Goal: Transaction & Acquisition: Book appointment/travel/reservation

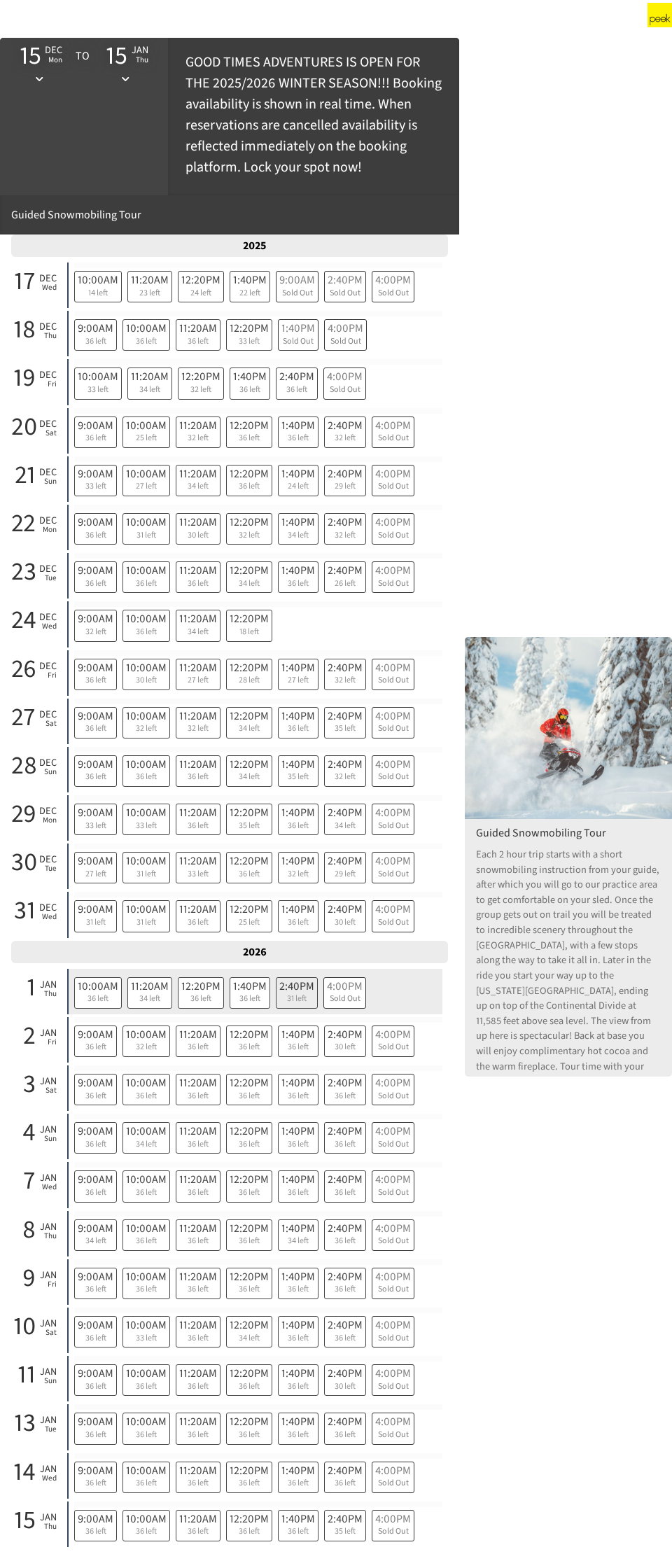
click at [294, 449] on span "2:40PM" at bounding box center [296, 986] width 35 height 15
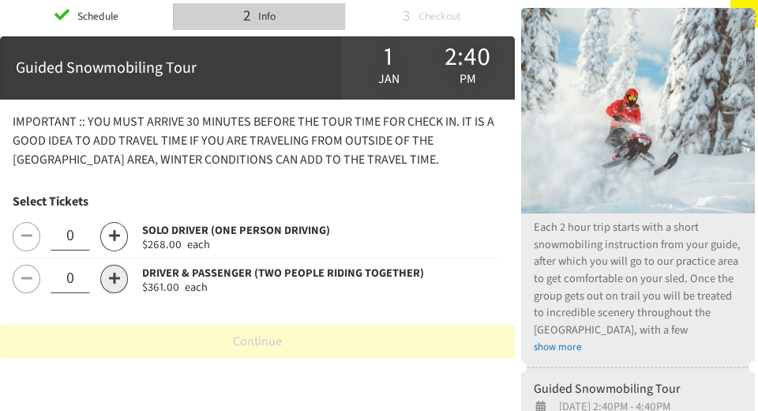
click at [117, 283] on span at bounding box center [114, 279] width 11 height 14
click at [115, 283] on span at bounding box center [114, 279] width 11 height 14
type input "2"
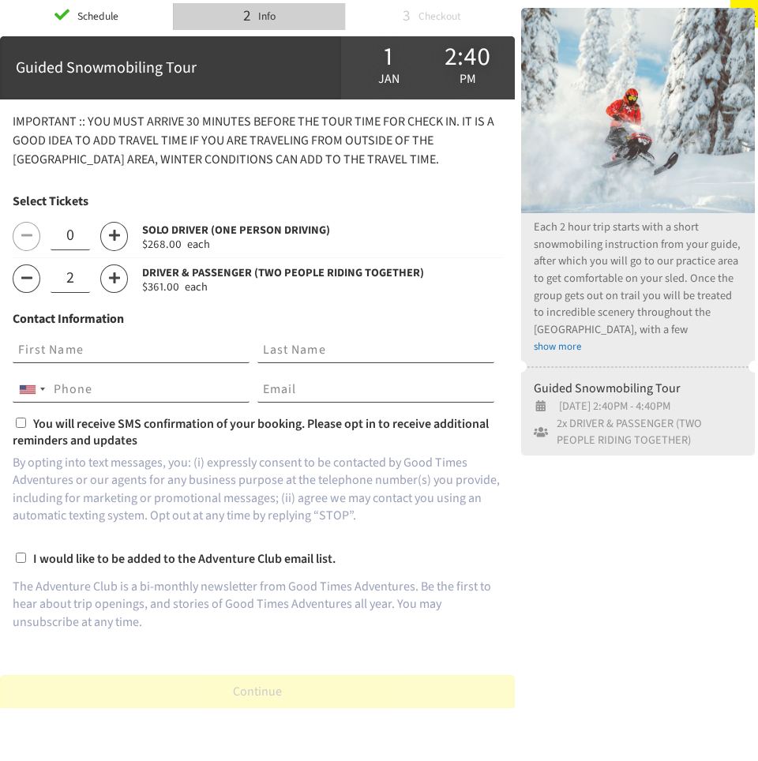
click at [68, 343] on input "text" at bounding box center [131, 350] width 237 height 27
type input "[PERSON_NAME]"
type input "18635815818"
type input "[PERSON_NAME][EMAIL_ADDRESS][DOMAIN_NAME]"
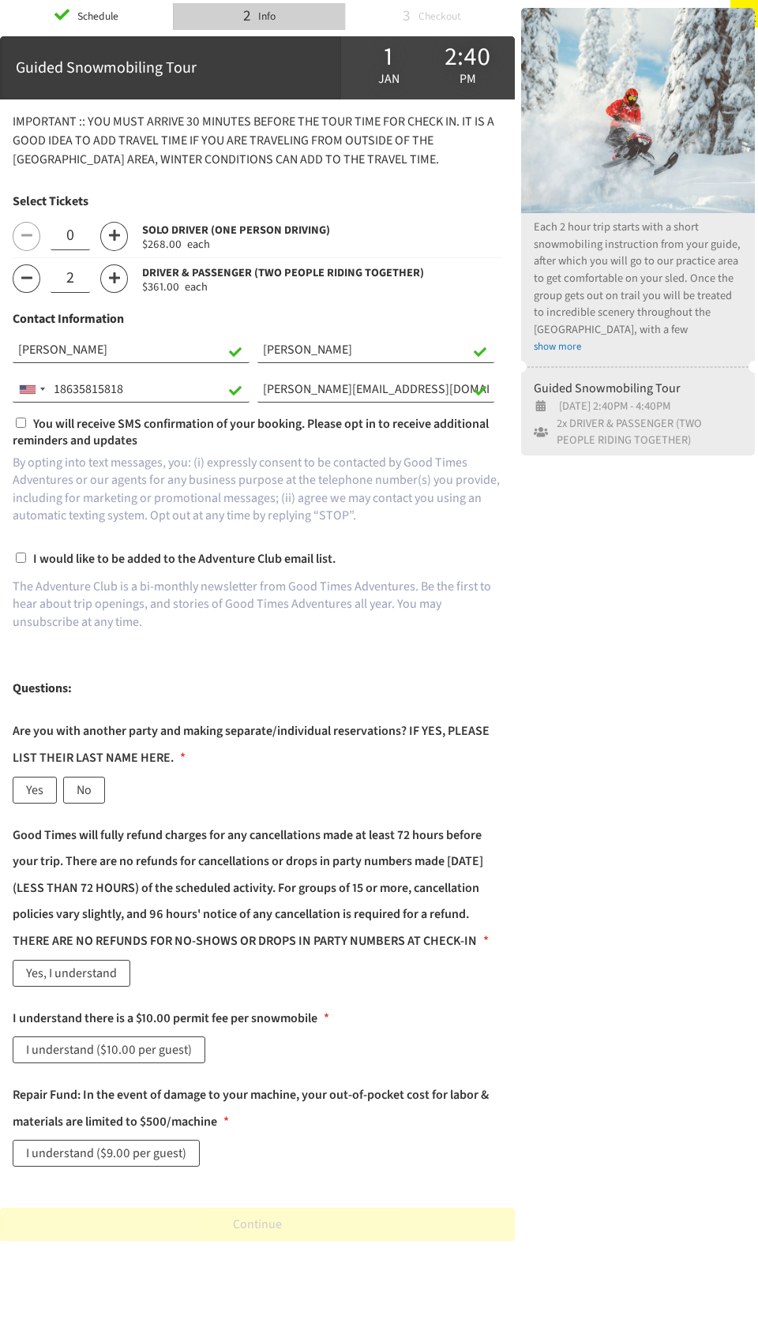
click at [19, 421] on input "You will receive SMS confirmation of your booking. Please opt in to receive add…" at bounding box center [21, 423] width 10 height 10
checkbox input "true"
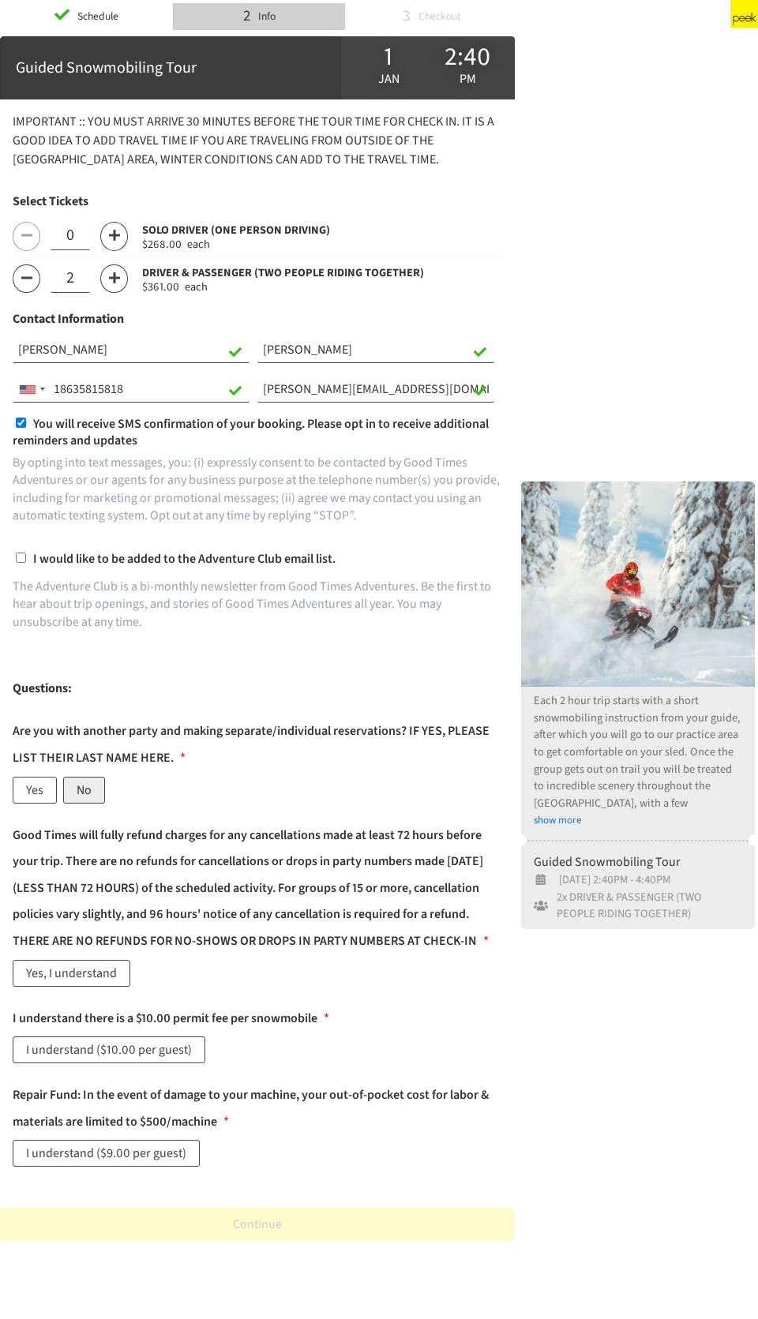
click at [96, 507] on label "No" at bounding box center [84, 790] width 42 height 27
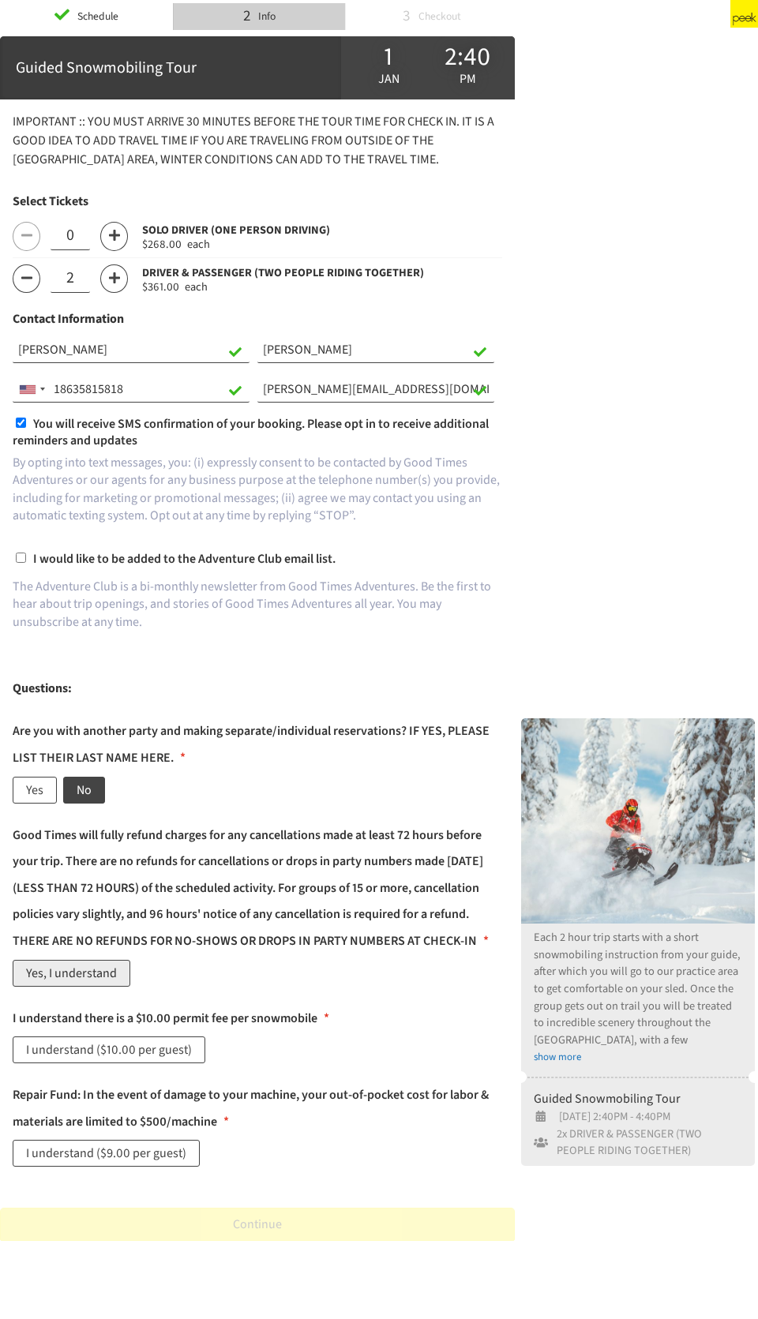
click at [82, 507] on label "Yes, I understand" at bounding box center [72, 973] width 118 height 27
click at [73, 507] on label "I understand ($10.00 per guest)" at bounding box center [109, 1050] width 193 height 27
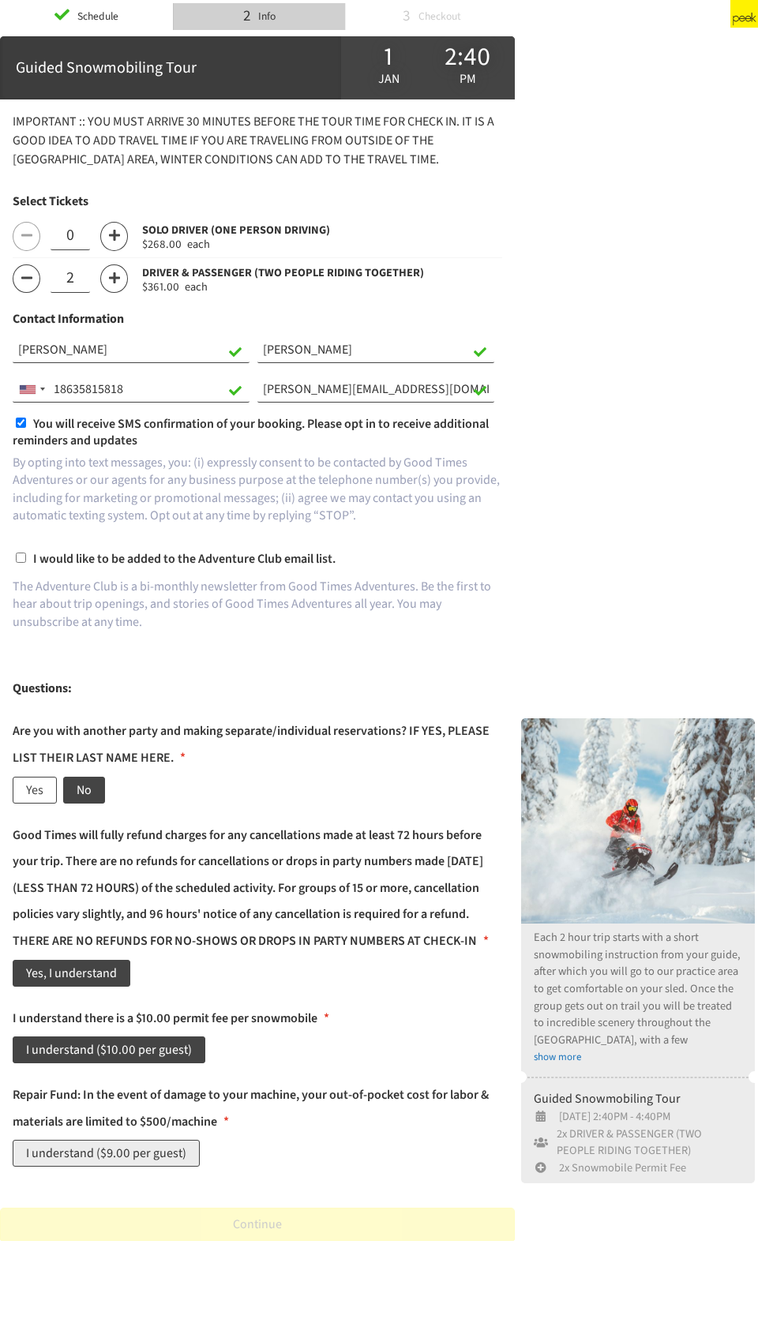
click at [68, 507] on label "I understand ($9.00 per guest)" at bounding box center [106, 1153] width 187 height 27
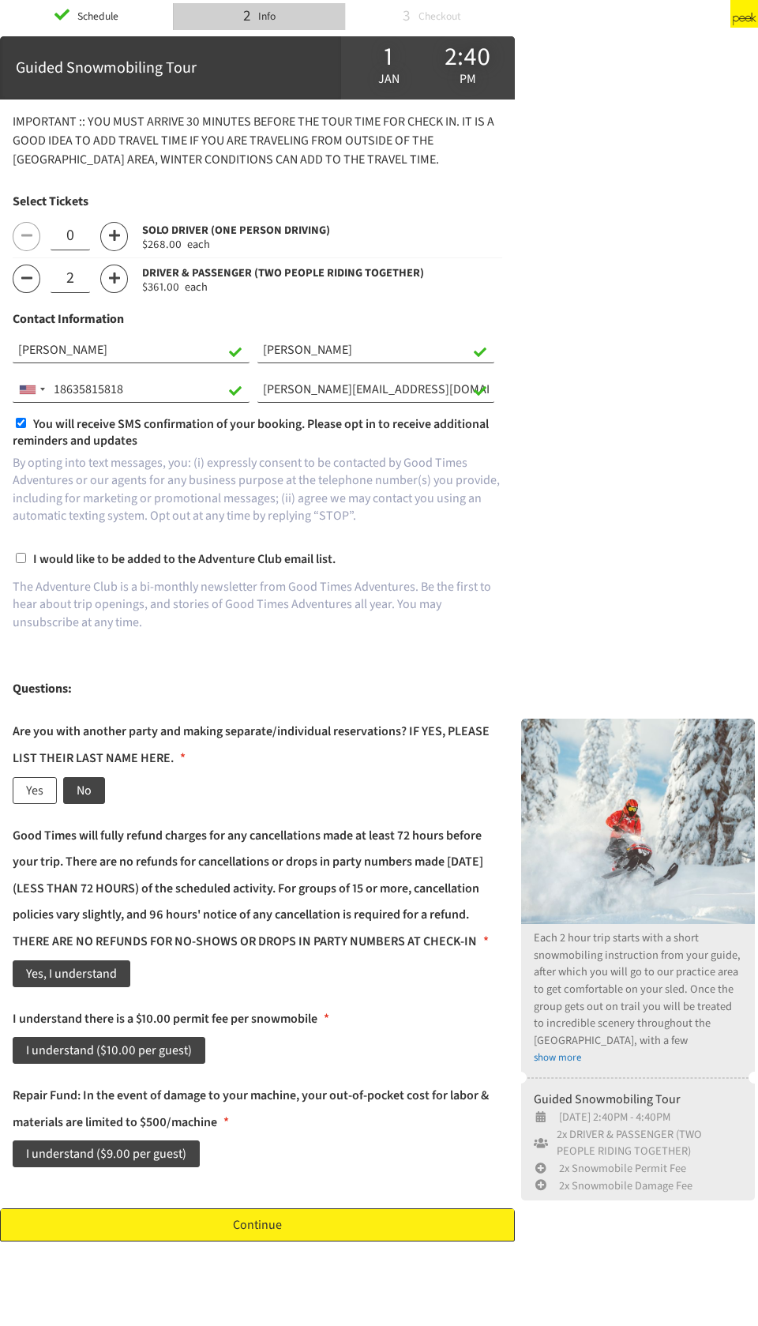
click at [249, 507] on link "Continue" at bounding box center [257, 1224] width 515 height 33
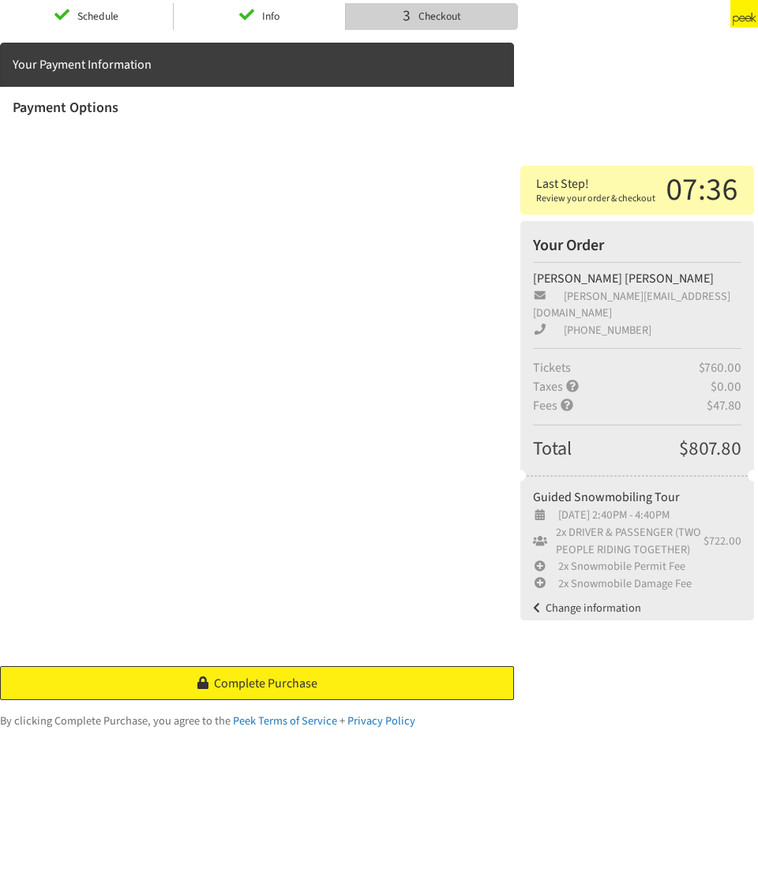
click at [265, 507] on span "Complete Purchase" at bounding box center [265, 683] width 103 height 17
